Goal: Navigation & Orientation: Find specific page/section

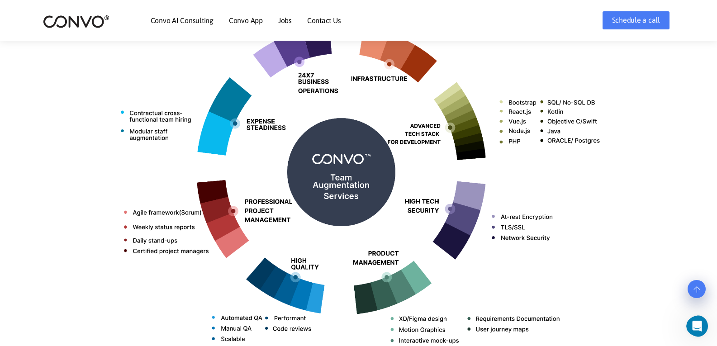
scroll to position [405, 0]
drag, startPoint x: 276, startPoint y: 111, endPoint x: 226, endPoint y: 100, distance: 51.0
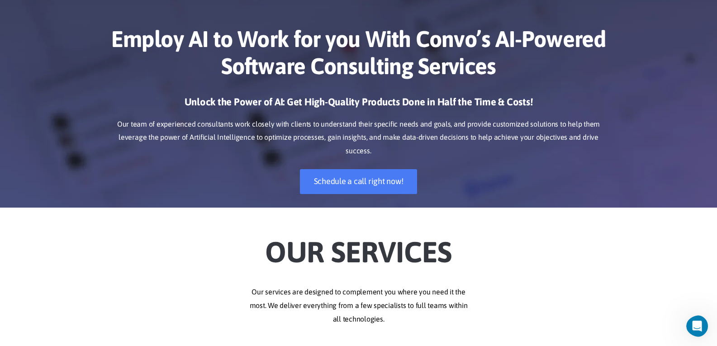
scroll to position [0, 0]
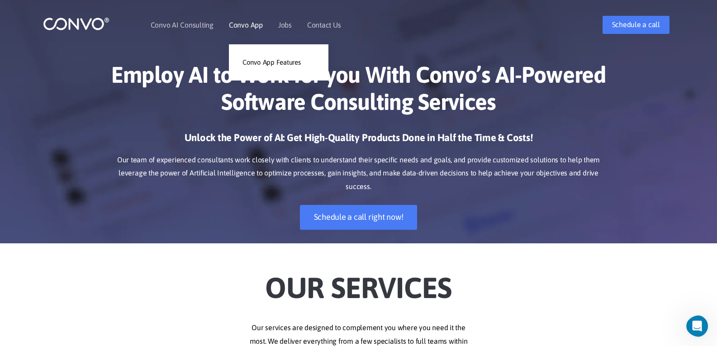
click at [247, 29] on link "Convo App" at bounding box center [246, 24] width 34 height 7
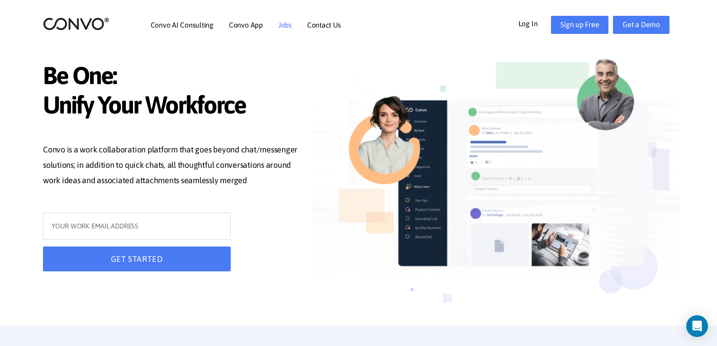
click at [283, 24] on link "Jobs" at bounding box center [285, 24] width 14 height 7
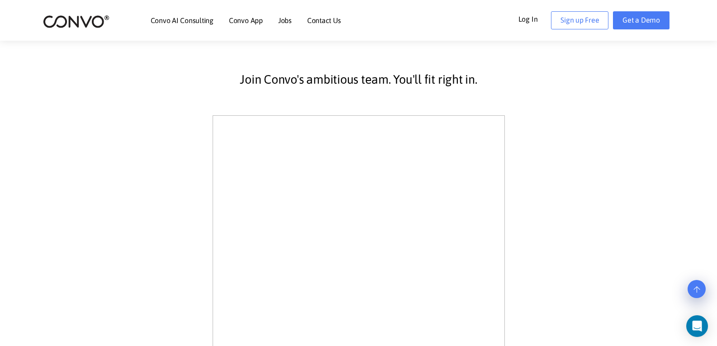
scroll to position [187, 0]
